Goal: Task Accomplishment & Management: Use online tool/utility

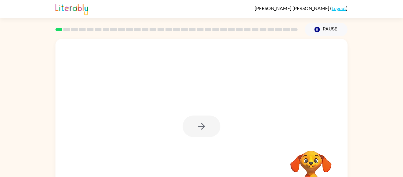
click at [271, 114] on div at bounding box center [201, 123] width 292 height 168
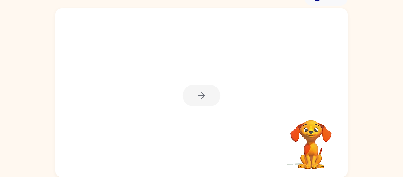
scroll to position [19, 0]
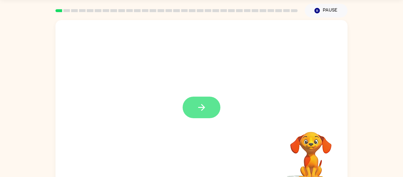
click at [197, 107] on icon "button" at bounding box center [201, 107] width 10 height 10
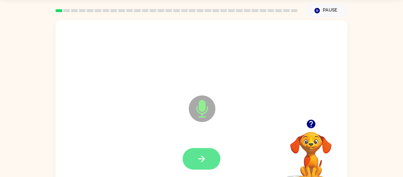
click at [203, 155] on icon "button" at bounding box center [201, 158] width 10 height 10
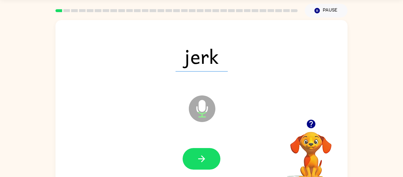
click at [203, 155] on icon "button" at bounding box center [201, 158] width 10 height 10
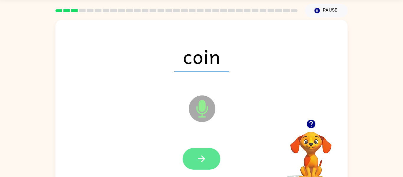
click at [203, 152] on button "button" at bounding box center [202, 159] width 38 height 22
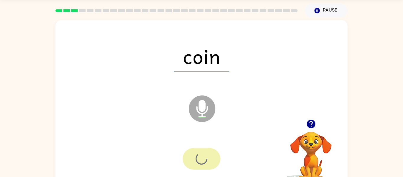
click at [203, 152] on div at bounding box center [202, 159] width 38 height 22
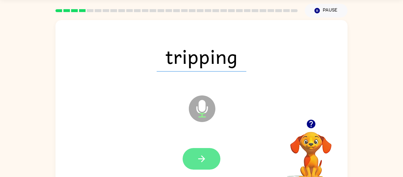
click at [197, 155] on icon "button" at bounding box center [201, 158] width 10 height 10
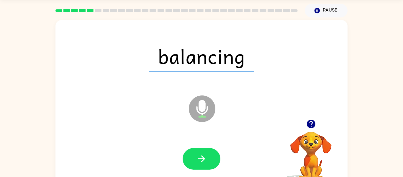
click at [197, 155] on icon "button" at bounding box center [201, 158] width 10 height 10
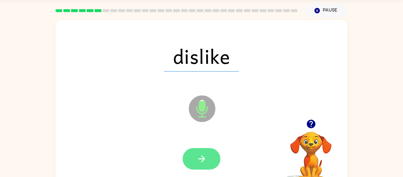
click at [202, 154] on icon "button" at bounding box center [201, 158] width 10 height 10
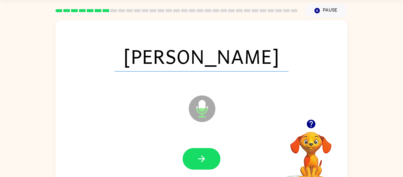
click at [202, 154] on icon "button" at bounding box center [201, 158] width 10 height 10
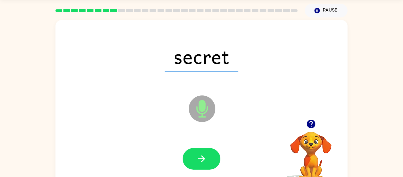
click at [202, 154] on icon "button" at bounding box center [201, 158] width 10 height 10
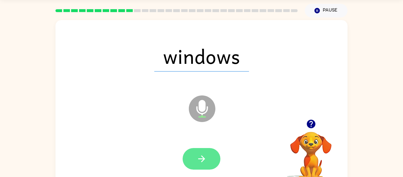
click at [199, 153] on icon "button" at bounding box center [201, 158] width 10 height 10
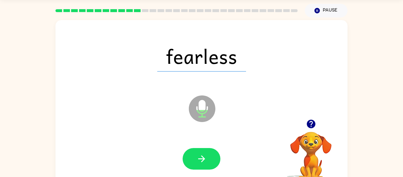
click at [199, 153] on icon "button" at bounding box center [201, 158] width 10 height 10
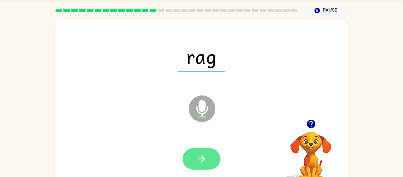
click at [198, 163] on icon "button" at bounding box center [201, 158] width 10 height 10
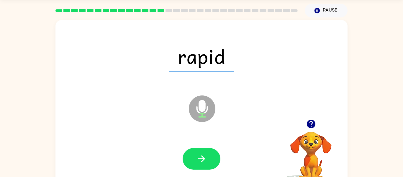
click at [198, 163] on icon "button" at bounding box center [201, 158] width 10 height 10
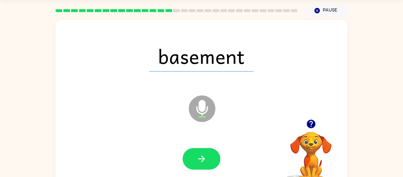
click at [198, 163] on icon "button" at bounding box center [201, 158] width 10 height 10
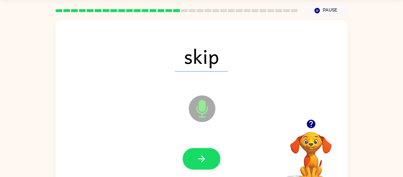
click at [198, 163] on icon "button" at bounding box center [201, 158] width 10 height 10
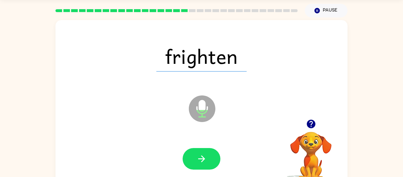
click at [198, 163] on icon "button" at bounding box center [201, 158] width 10 height 10
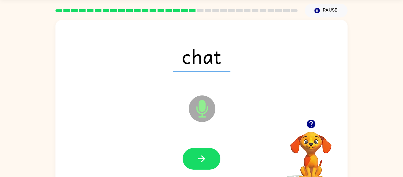
click at [198, 163] on icon "button" at bounding box center [201, 158] width 10 height 10
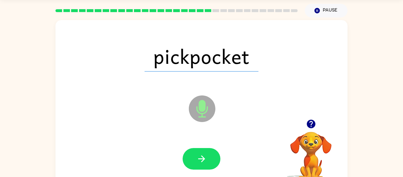
click at [198, 163] on icon "button" at bounding box center [201, 158] width 10 height 10
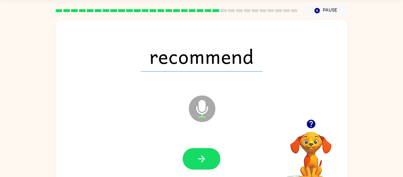
click at [198, 163] on icon "button" at bounding box center [201, 158] width 10 height 10
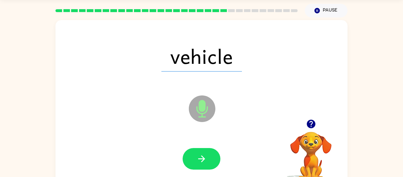
click at [198, 163] on icon "button" at bounding box center [201, 158] width 10 height 10
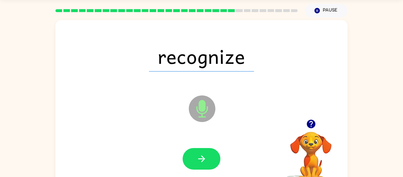
click at [198, 163] on icon "button" at bounding box center [201, 158] width 10 height 10
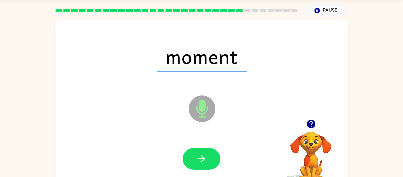
click at [198, 163] on icon "button" at bounding box center [201, 158] width 10 height 10
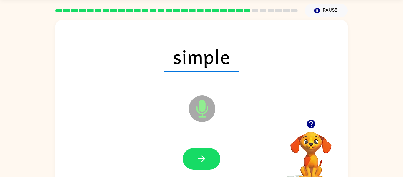
click at [198, 163] on icon "button" at bounding box center [201, 158] width 10 height 10
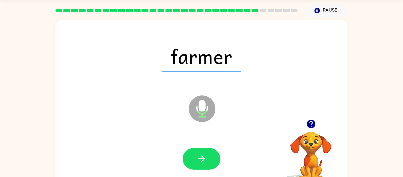
click at [198, 163] on icon "button" at bounding box center [201, 158] width 10 height 10
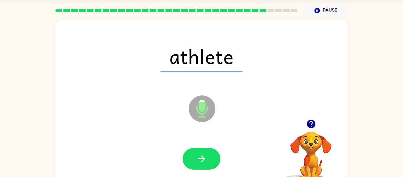
click at [198, 163] on icon "button" at bounding box center [201, 158] width 10 height 10
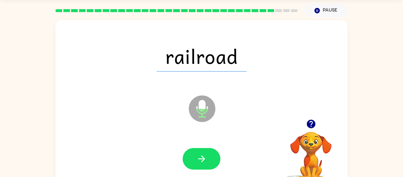
click at [198, 163] on icon "button" at bounding box center [201, 158] width 10 height 10
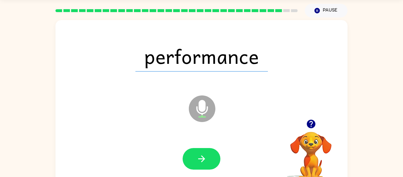
click at [198, 163] on icon "button" at bounding box center [201, 158] width 10 height 10
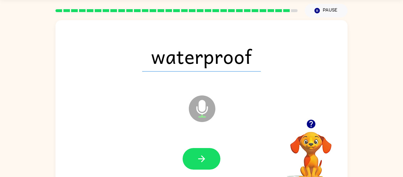
click at [198, 163] on icon "button" at bounding box center [201, 158] width 10 height 10
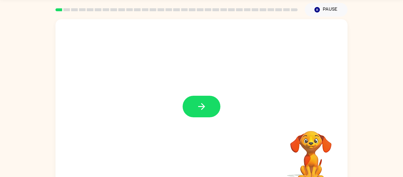
scroll to position [19, 0]
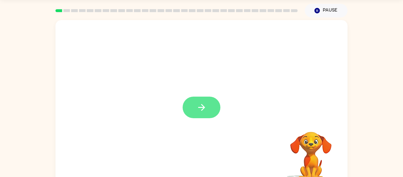
click at [200, 118] on button "button" at bounding box center [202, 107] width 38 height 22
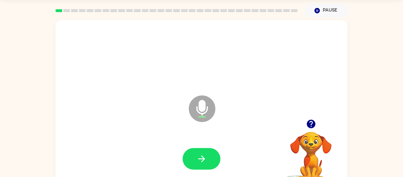
click at [200, 118] on icon at bounding box center [202, 108] width 27 height 27
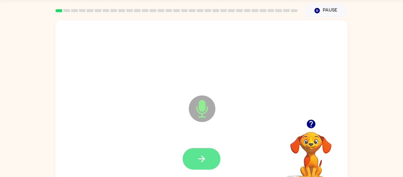
click at [211, 152] on button "button" at bounding box center [202, 159] width 38 height 22
click at [198, 150] on button "button" at bounding box center [202, 159] width 38 height 22
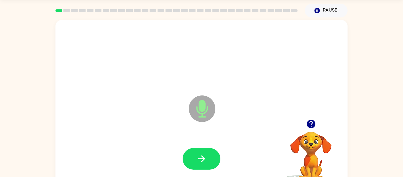
click at [198, 150] on button "button" at bounding box center [202, 159] width 38 height 22
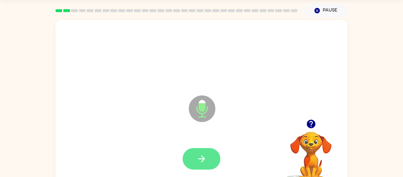
click at [198, 150] on button "button" at bounding box center [202, 159] width 38 height 22
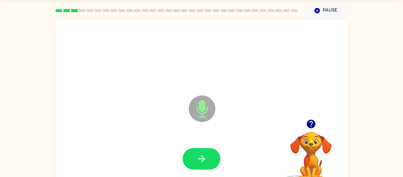
click at [198, 150] on button "button" at bounding box center [202, 159] width 38 height 22
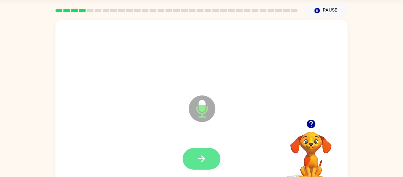
click at [213, 150] on button "button" at bounding box center [202, 159] width 38 height 22
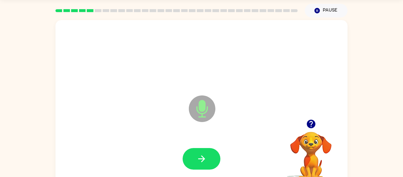
click at [213, 150] on button "button" at bounding box center [202, 159] width 38 height 22
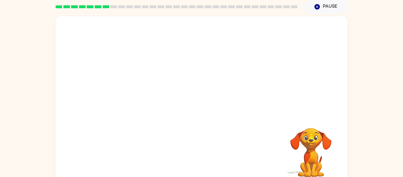
scroll to position [24, 0]
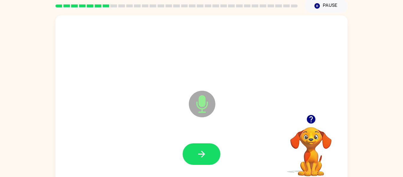
click at [202, 153] on icon "button" at bounding box center [201, 153] width 7 height 7
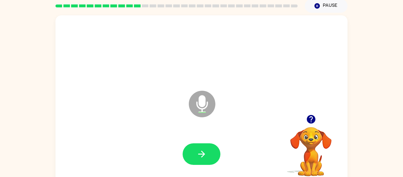
click at [202, 153] on icon "button" at bounding box center [201, 153] width 7 height 7
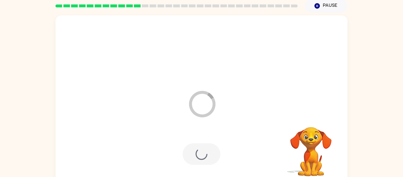
click at [202, 153] on div at bounding box center [202, 154] width 38 height 22
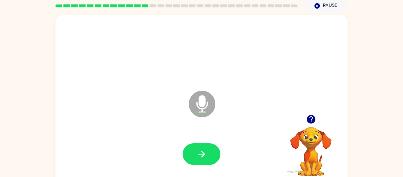
click at [202, 153] on icon "button" at bounding box center [201, 153] width 7 height 7
click at [314, 118] on icon "button" at bounding box center [310, 119] width 9 height 9
click at [220, 142] on div at bounding box center [201, 154] width 280 height 48
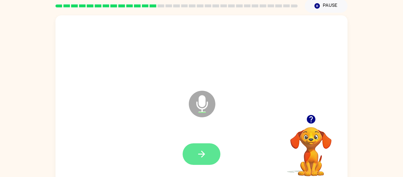
click at [202, 162] on button "button" at bounding box center [202, 154] width 38 height 22
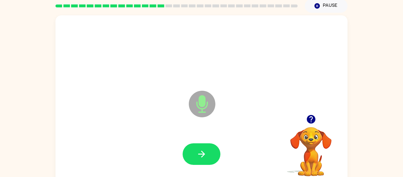
click at [202, 162] on button "button" at bounding box center [202, 154] width 38 height 22
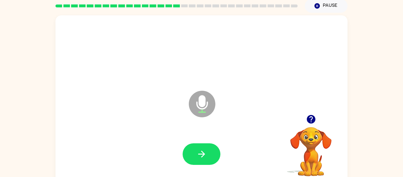
click at [202, 162] on button "button" at bounding box center [202, 154] width 38 height 22
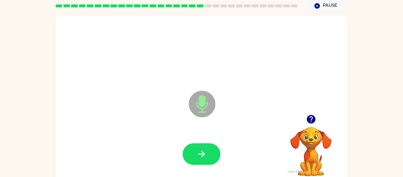
click at [202, 162] on button "button" at bounding box center [202, 154] width 38 height 22
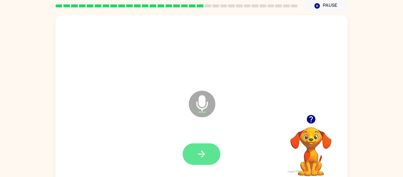
click at [199, 162] on button "button" at bounding box center [202, 154] width 38 height 22
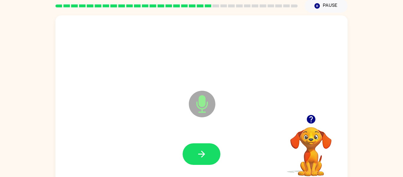
click at [199, 162] on button "button" at bounding box center [202, 154] width 38 height 22
click at [199, 161] on button "button" at bounding box center [202, 154] width 38 height 22
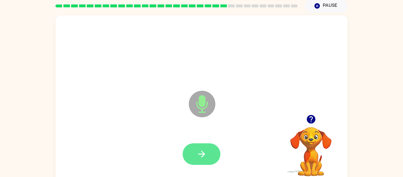
click at [199, 164] on button "button" at bounding box center [202, 154] width 38 height 22
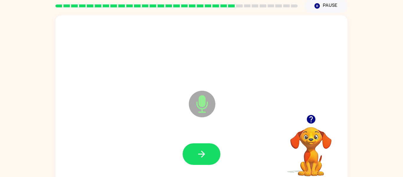
click at [199, 164] on button "button" at bounding box center [202, 154] width 38 height 22
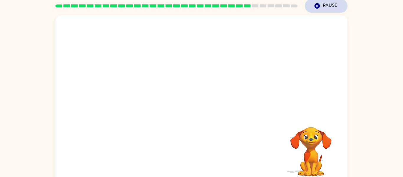
click at [311, 4] on button "Pause Pause" at bounding box center [326, 6] width 43 height 14
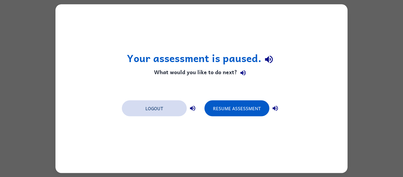
click at [152, 105] on button "Logout" at bounding box center [154, 108] width 65 height 16
